Goal: Transaction & Acquisition: Purchase product/service

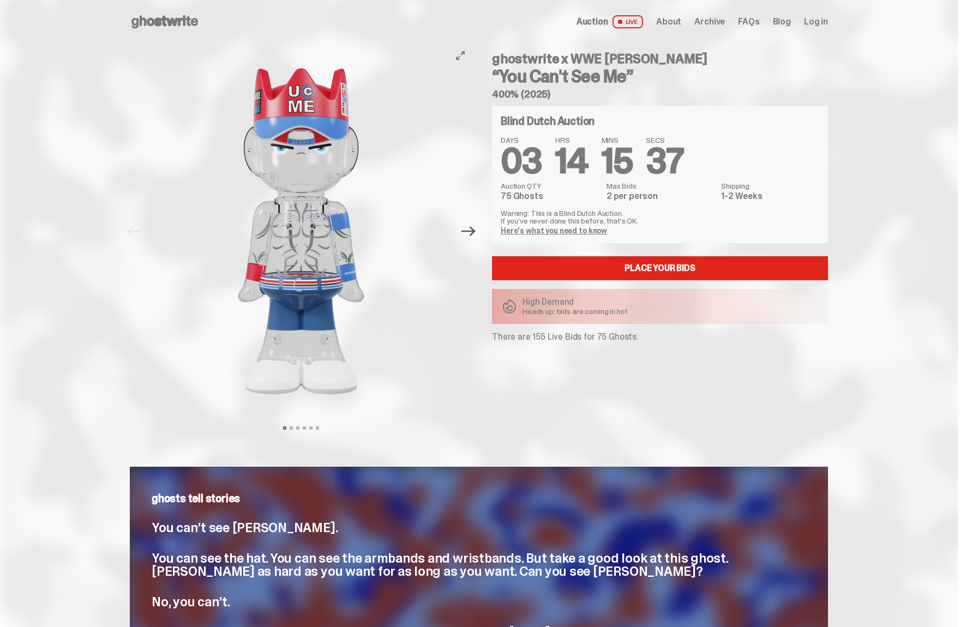
click at [468, 235] on icon "Next" at bounding box center [468, 231] width 14 height 14
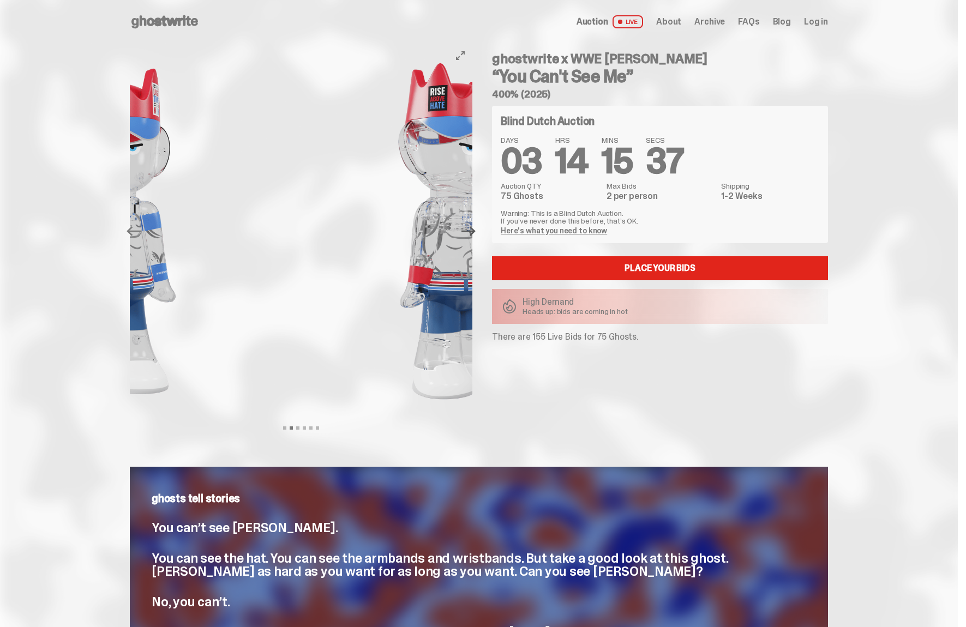
click at [468, 235] on icon "Next" at bounding box center [468, 231] width 14 height 14
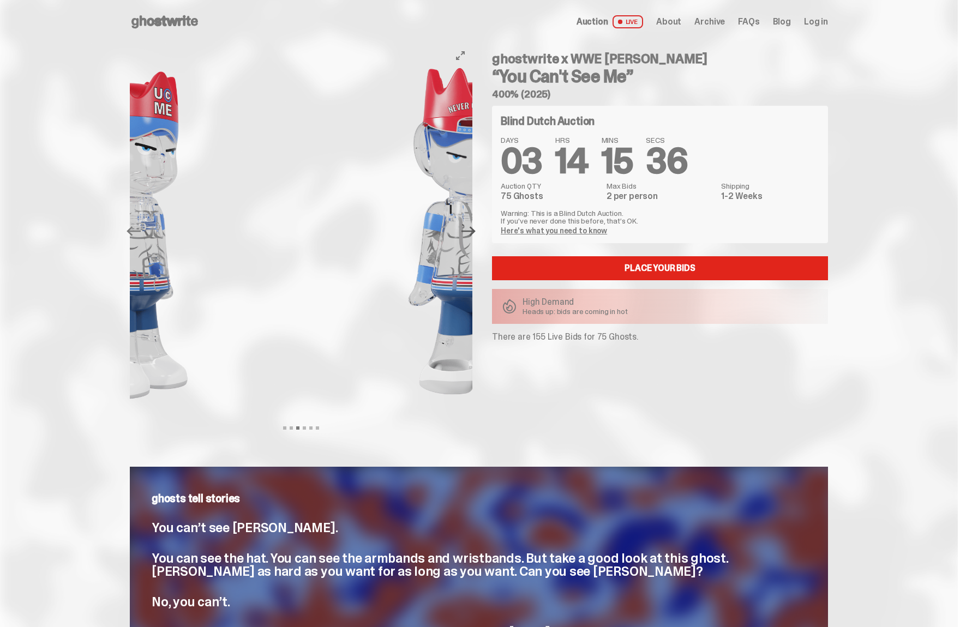
click at [468, 235] on icon "Next" at bounding box center [468, 231] width 14 height 14
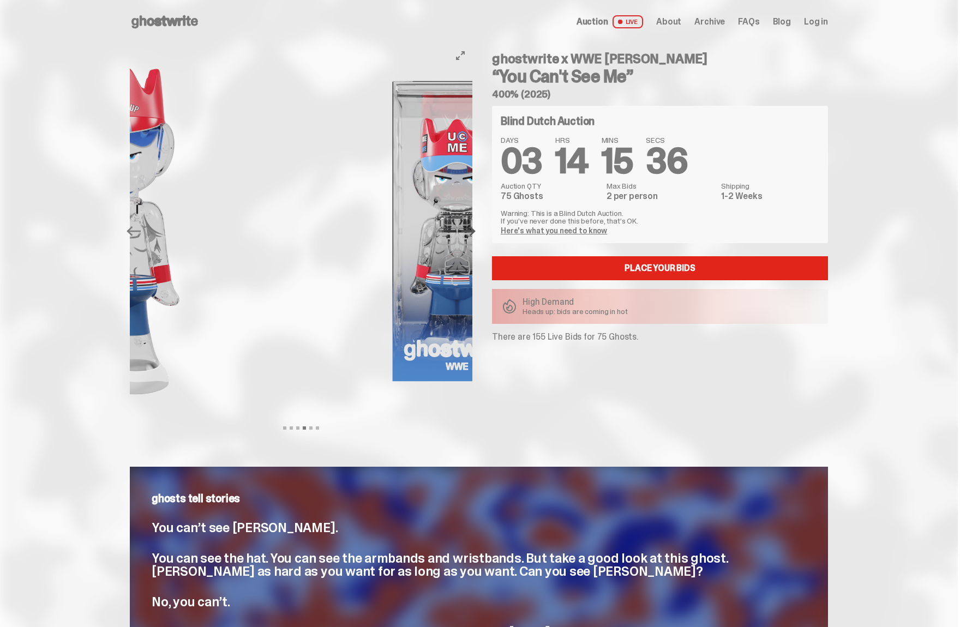
click at [468, 235] on icon "Next" at bounding box center [468, 231] width 14 height 14
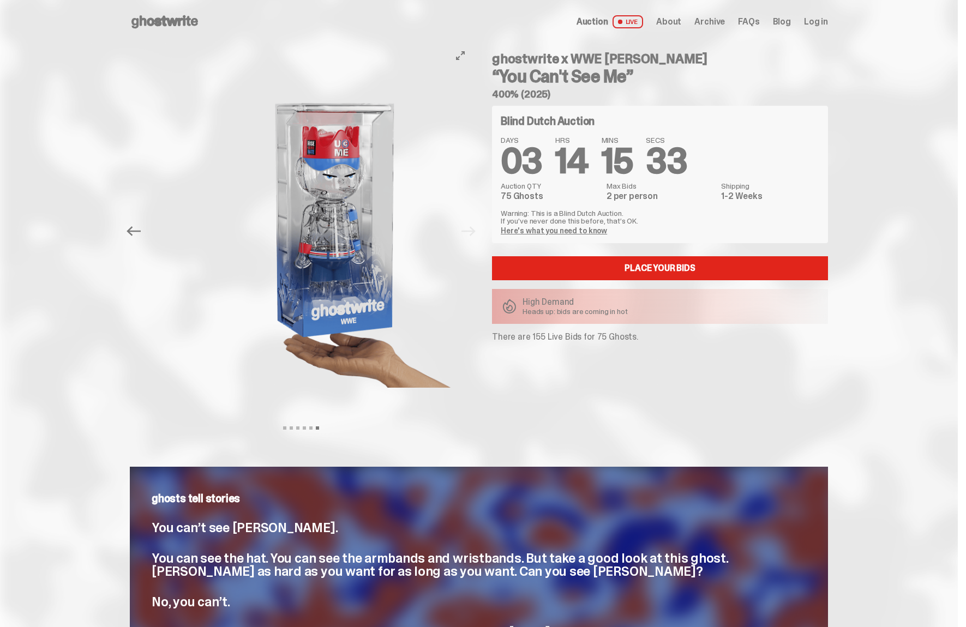
click at [400, 388] on img at bounding box center [336, 231] width 300 height 375
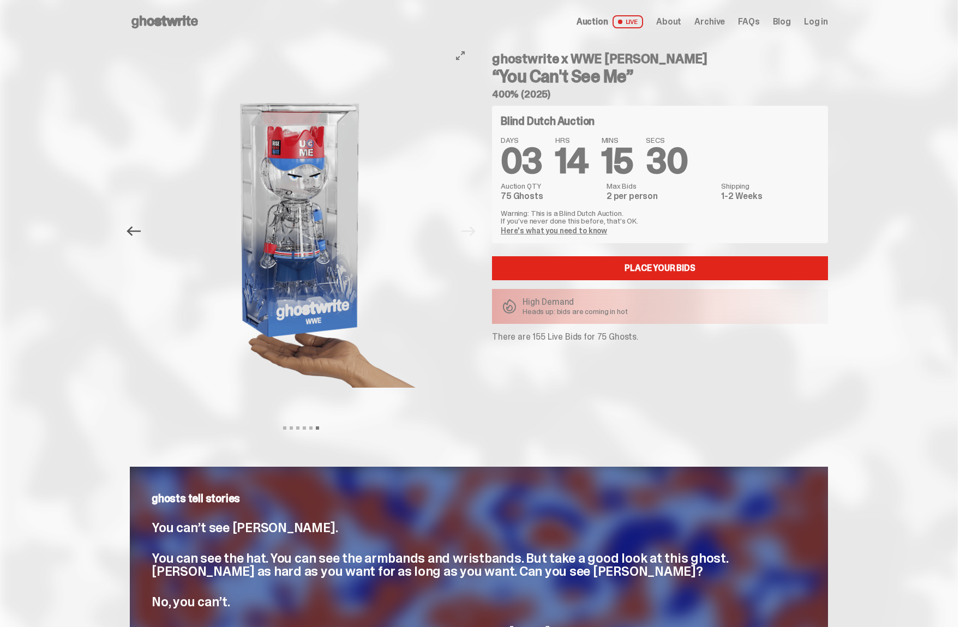
click at [141, 228] on icon "Previous" at bounding box center [133, 231] width 14 height 14
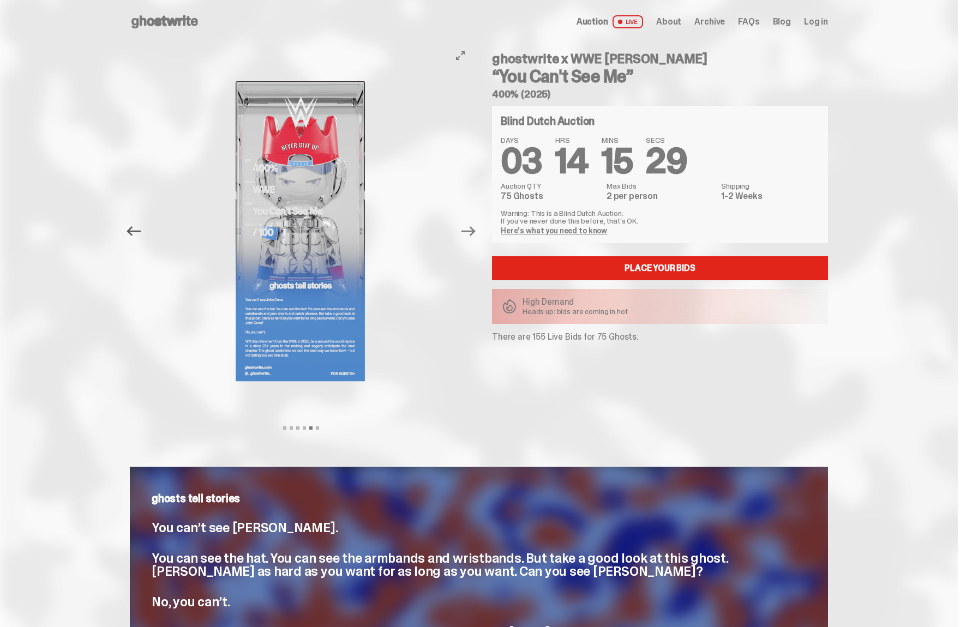
click at [141, 228] on icon "Previous" at bounding box center [133, 231] width 14 height 14
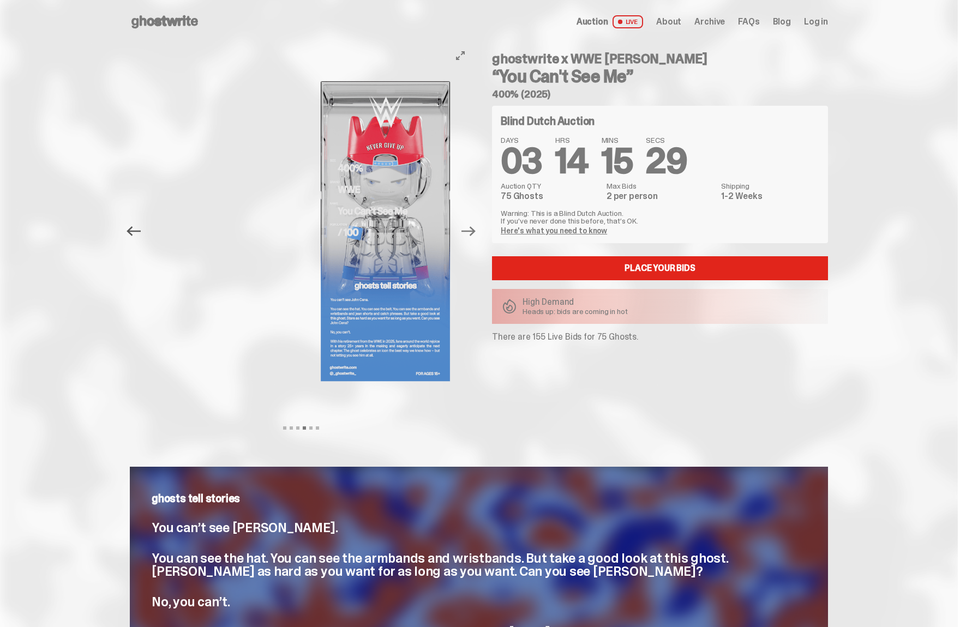
click at [141, 228] on icon "Previous" at bounding box center [133, 231] width 14 height 14
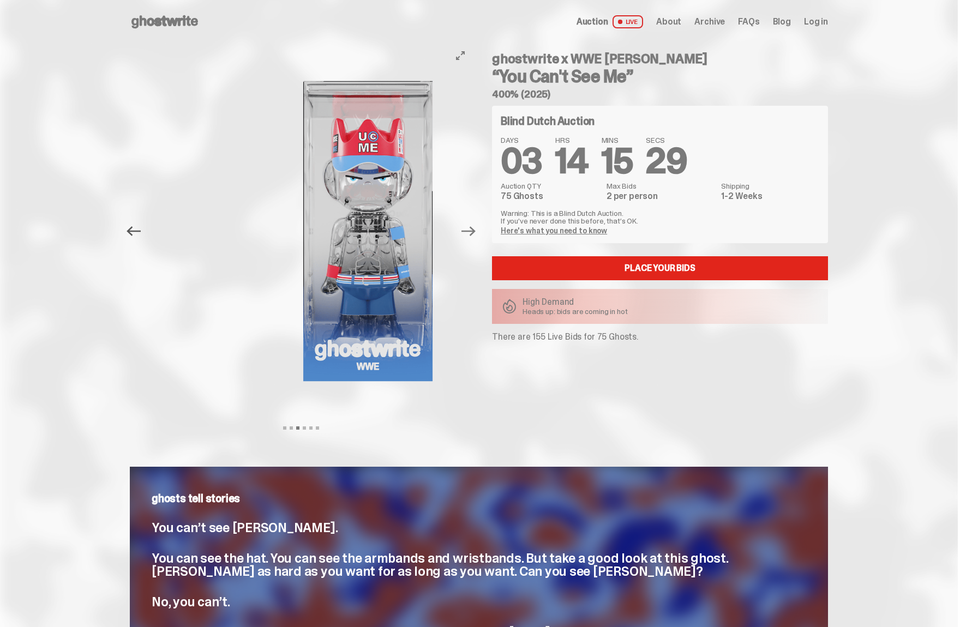
click at [141, 228] on icon "Previous" at bounding box center [133, 231] width 14 height 14
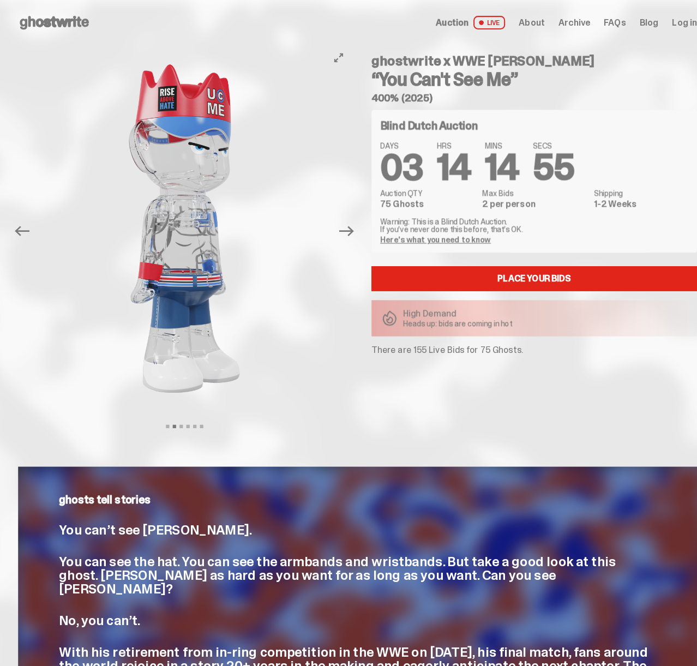
click at [60, 15] on icon at bounding box center [52, 21] width 70 height 17
click at [61, 20] on use at bounding box center [52, 21] width 67 height 13
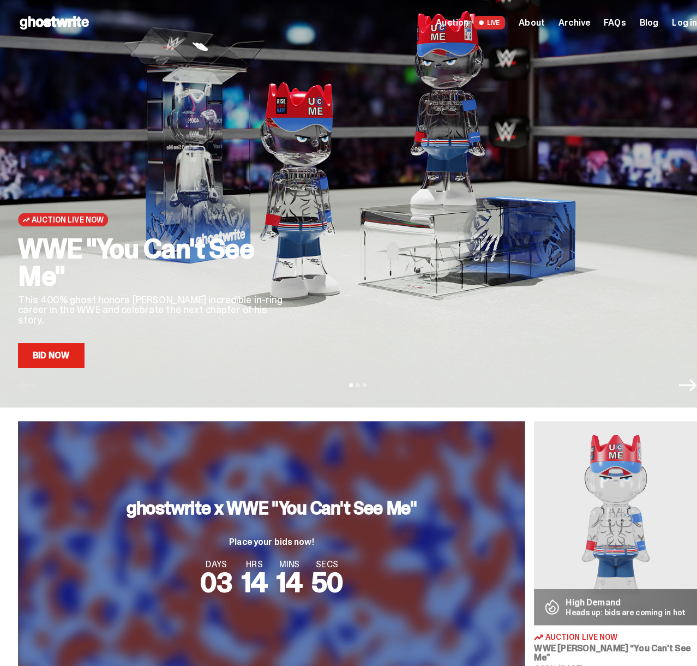
click at [392, 342] on div at bounding box center [485, 215] width 371 height 279
